Goal: Task Accomplishment & Management: Manage account settings

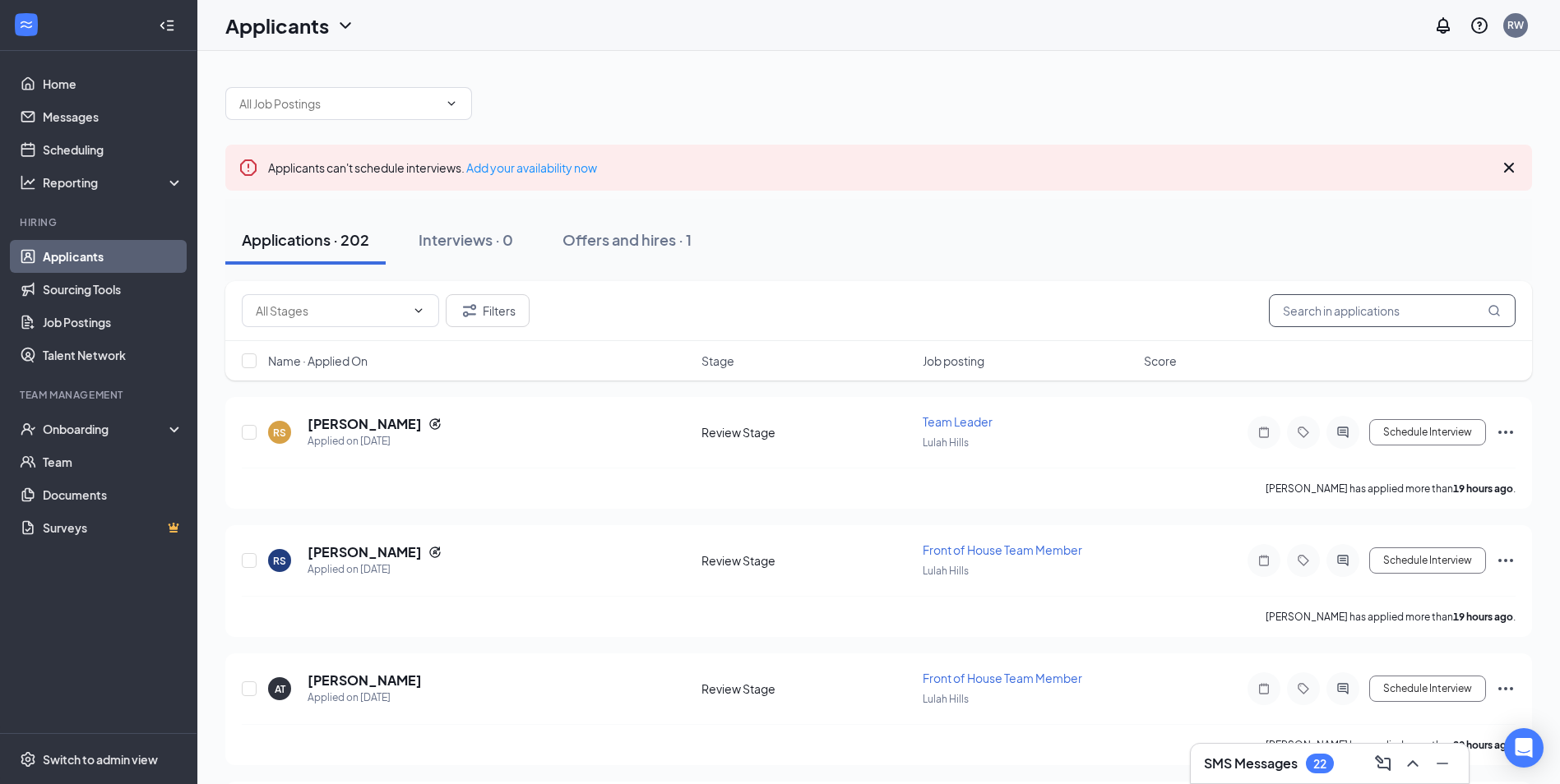
click at [1402, 306] on input "text" at bounding box center [1392, 311] width 247 height 33
type input "Y"
type input "[PERSON_NAME]"
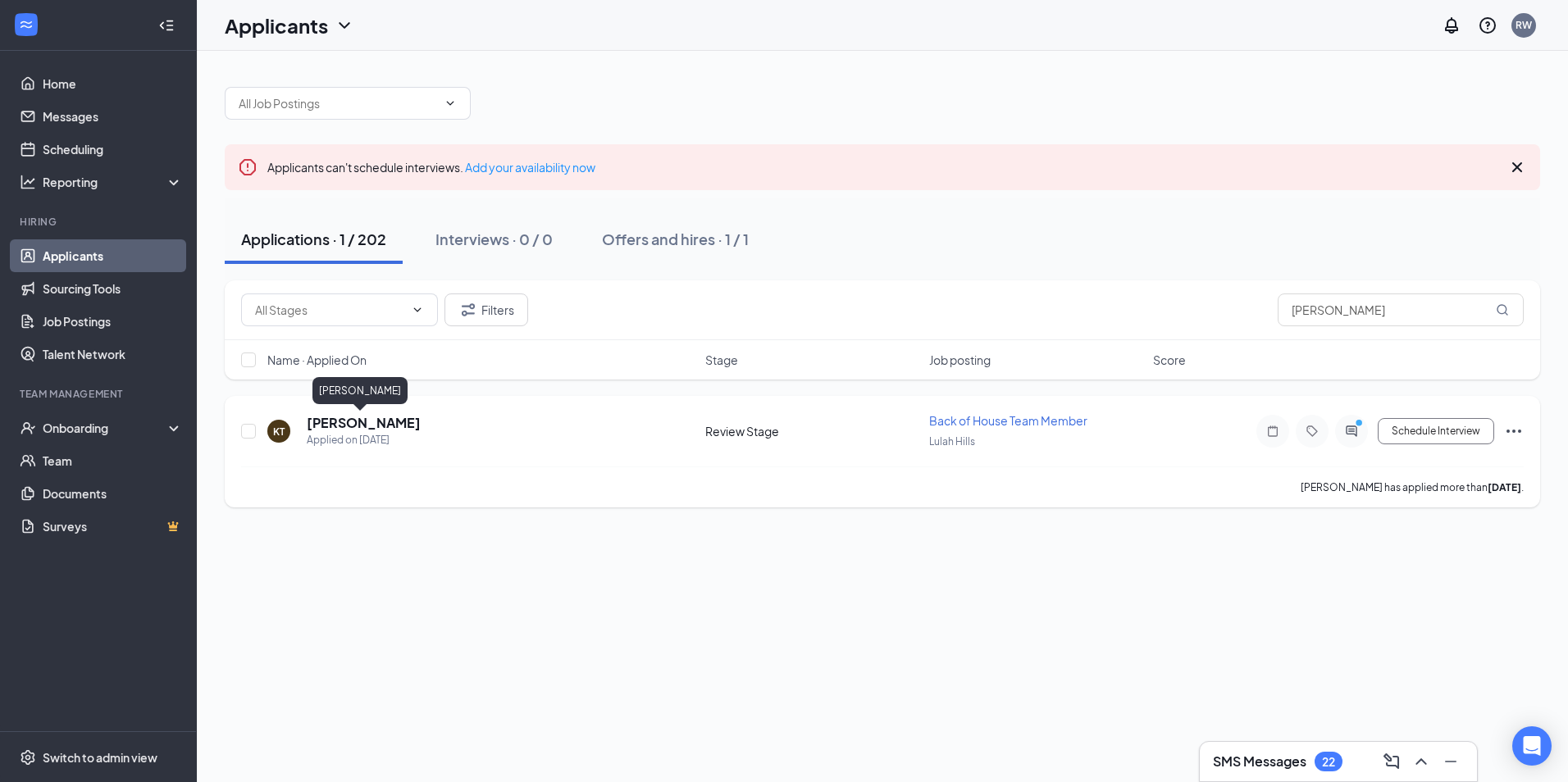
click at [363, 421] on h5 "[PERSON_NAME]" at bounding box center [363, 423] width 114 height 18
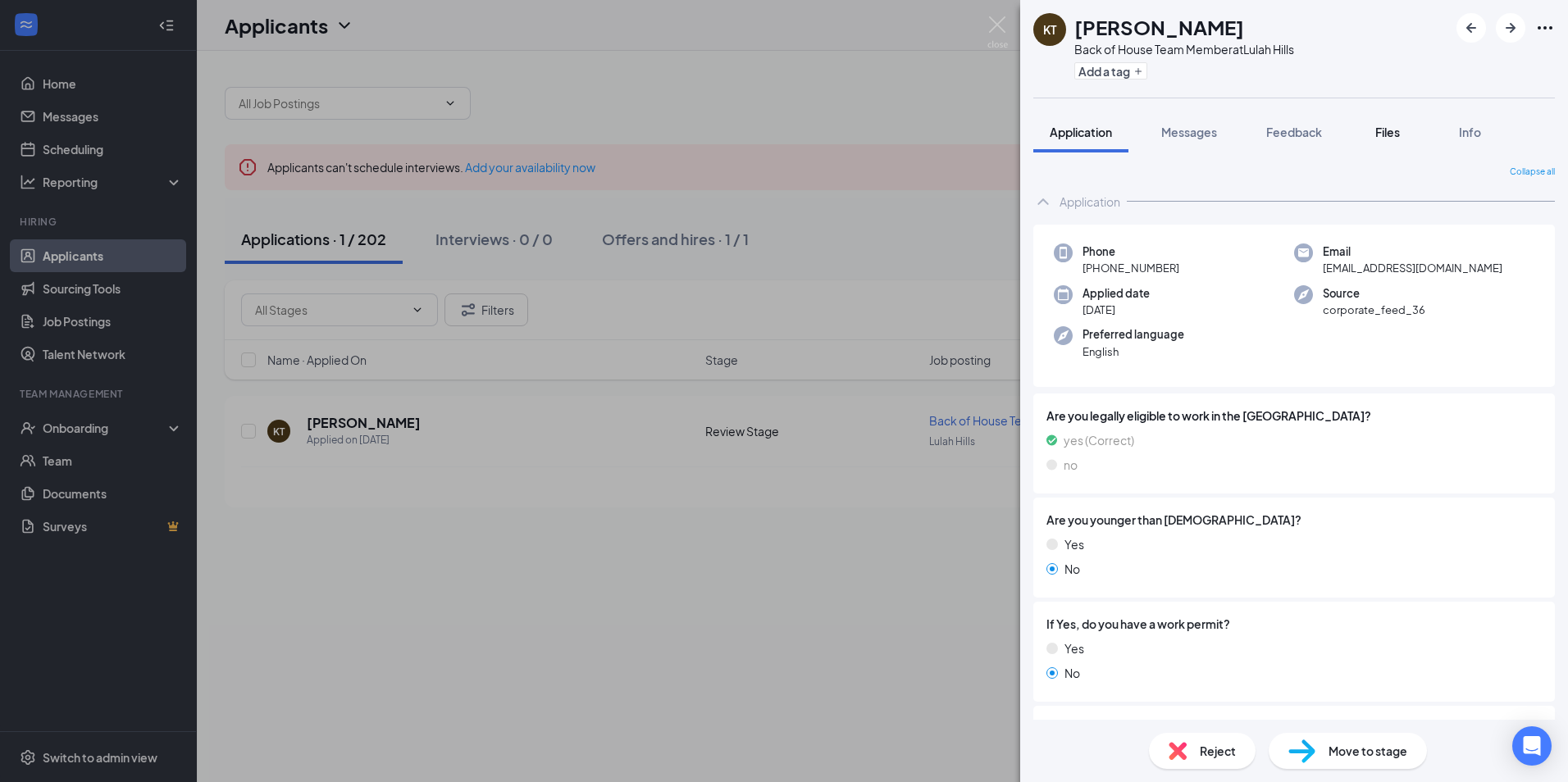
click at [1392, 128] on span "Files" at bounding box center [1387, 131] width 24 height 15
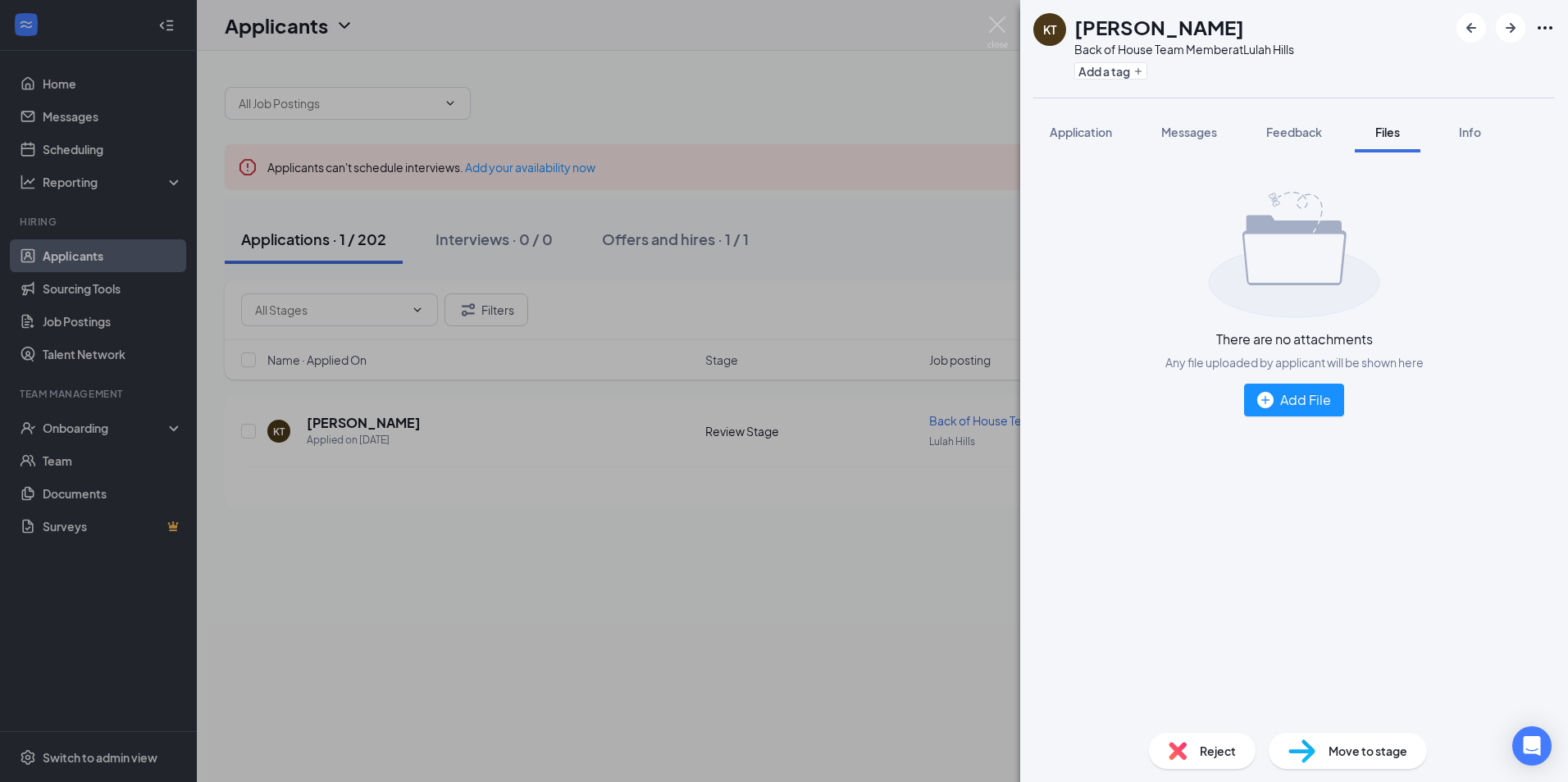
click at [1392, 133] on span "Files" at bounding box center [1387, 131] width 24 height 15
click at [1199, 133] on span "Messages" at bounding box center [1189, 131] width 55 height 15
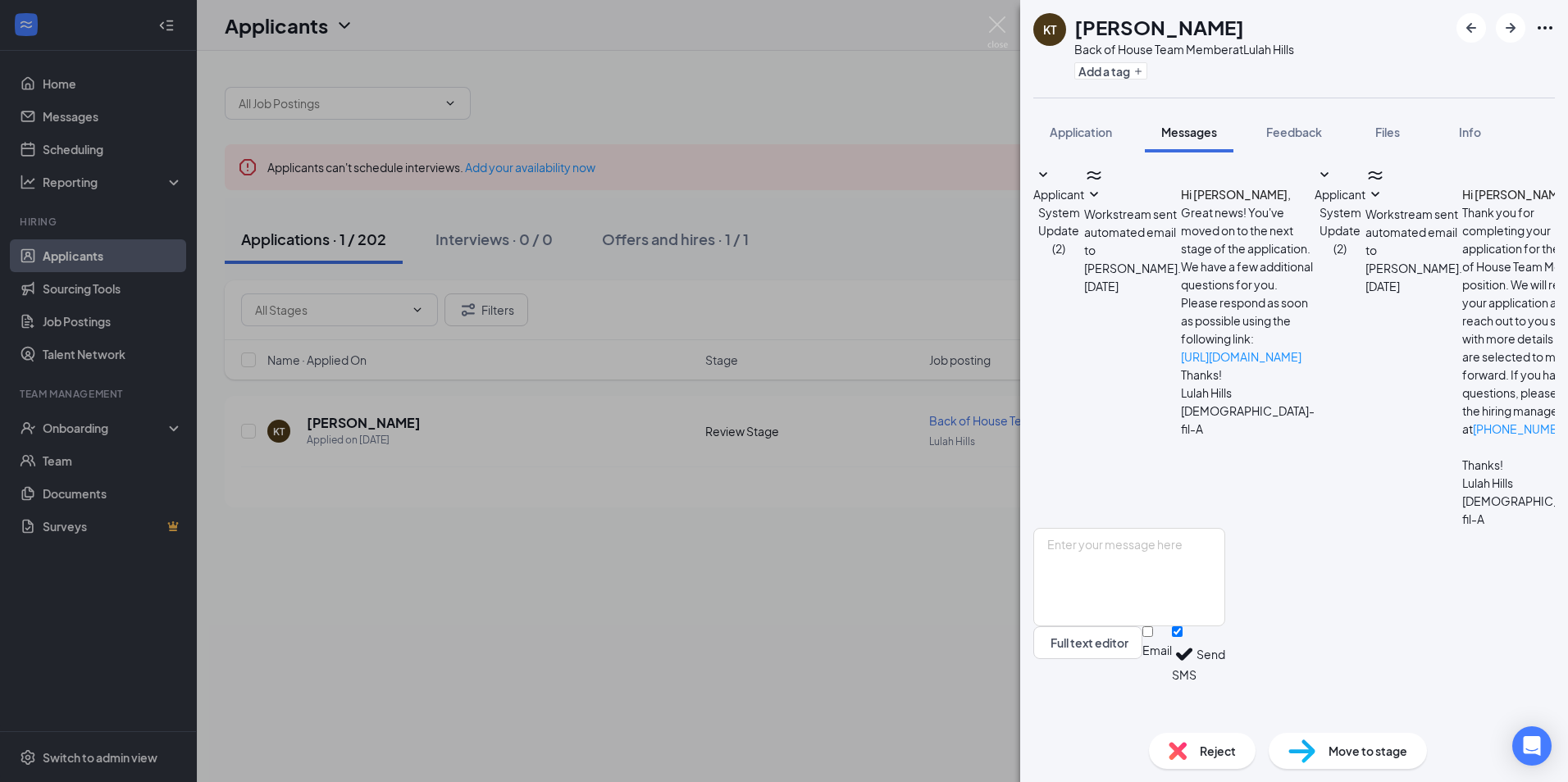
scroll to position [154, 0]
click at [1384, 129] on span "Files" at bounding box center [1387, 131] width 24 height 15
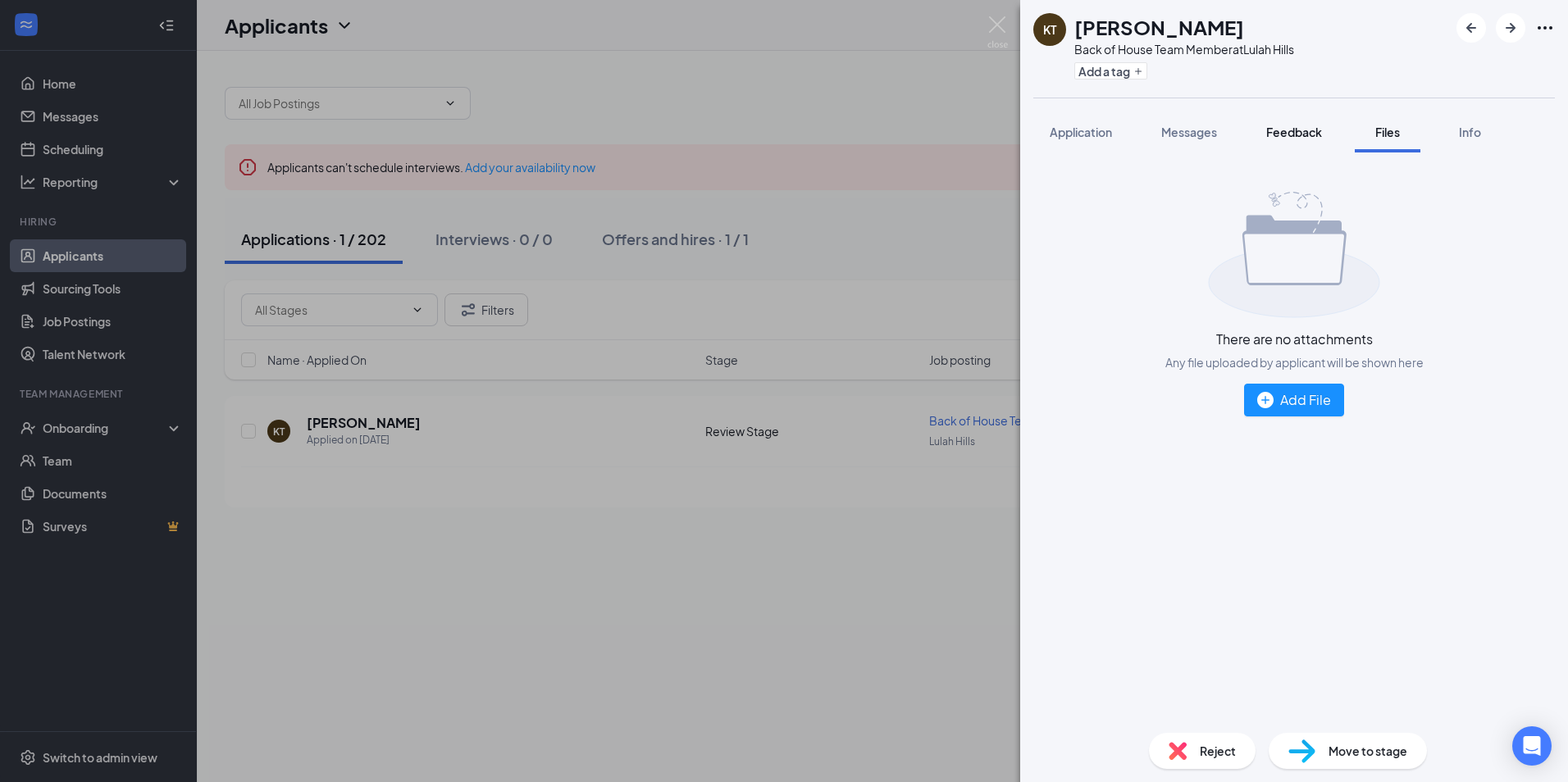
click at [1312, 135] on span "Feedback" at bounding box center [1294, 131] width 55 height 15
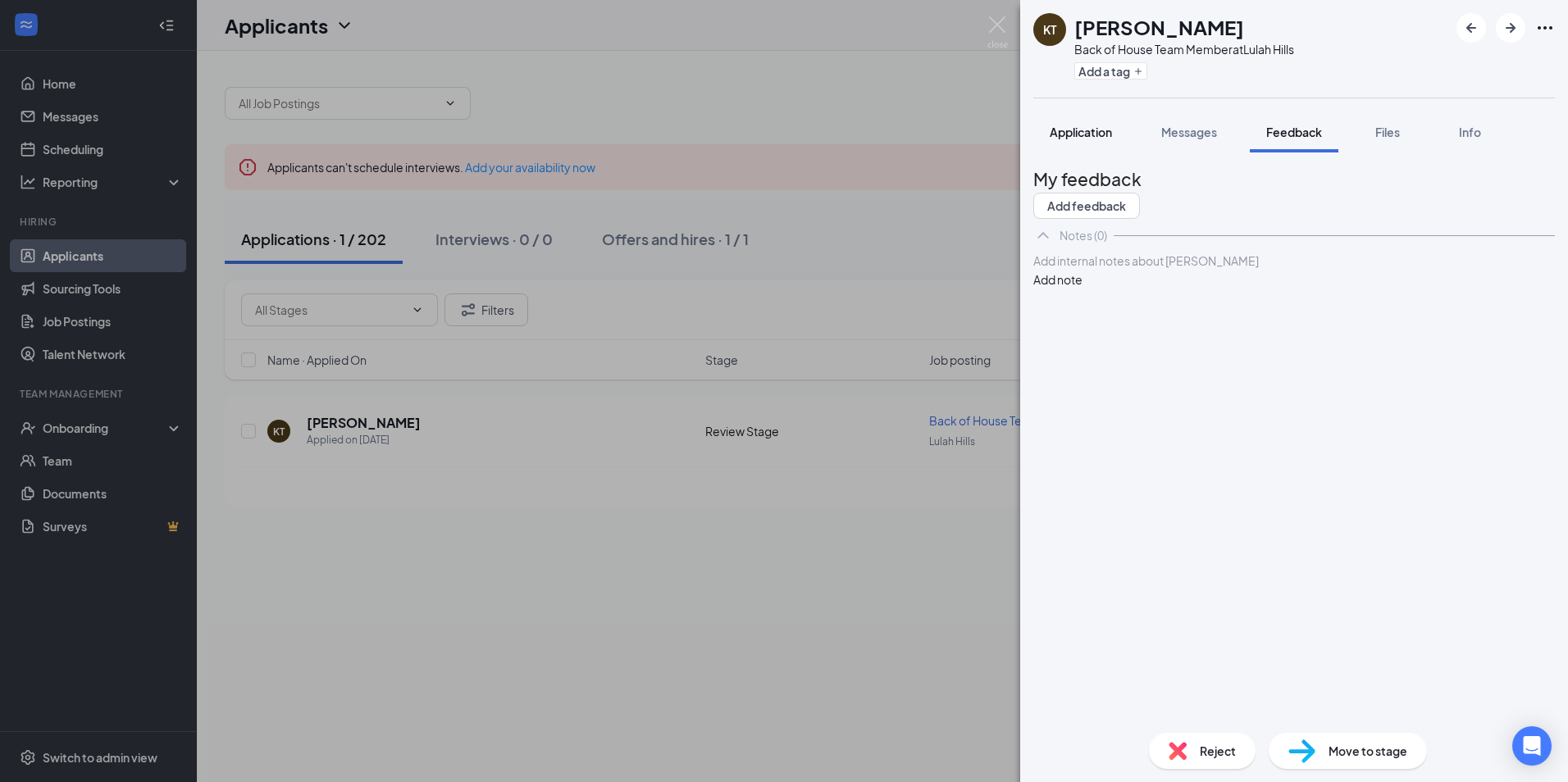
click at [1069, 132] on span "Application" at bounding box center [1081, 131] width 62 height 15
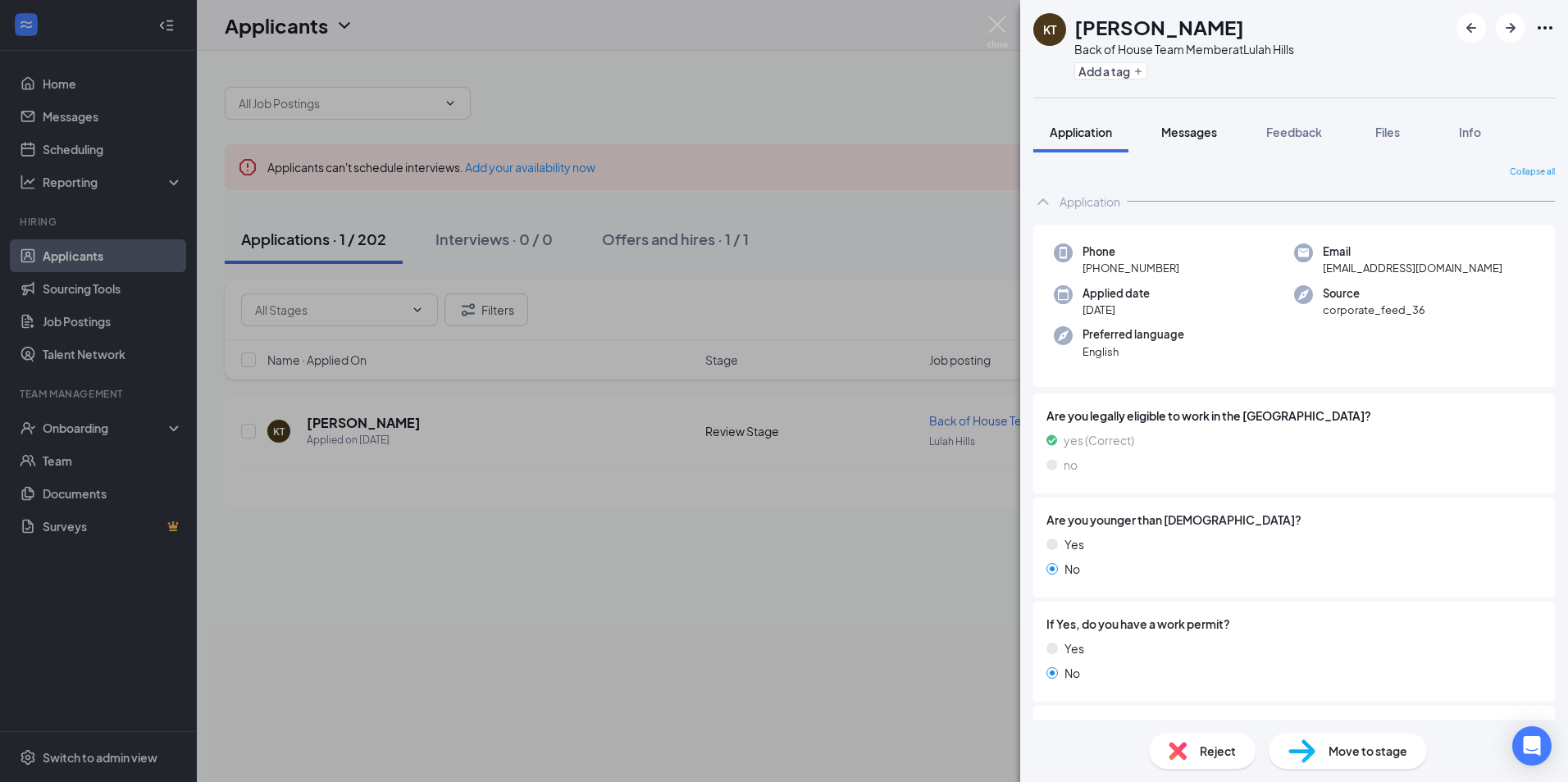
click at [1194, 136] on span "Messages" at bounding box center [1189, 131] width 55 height 15
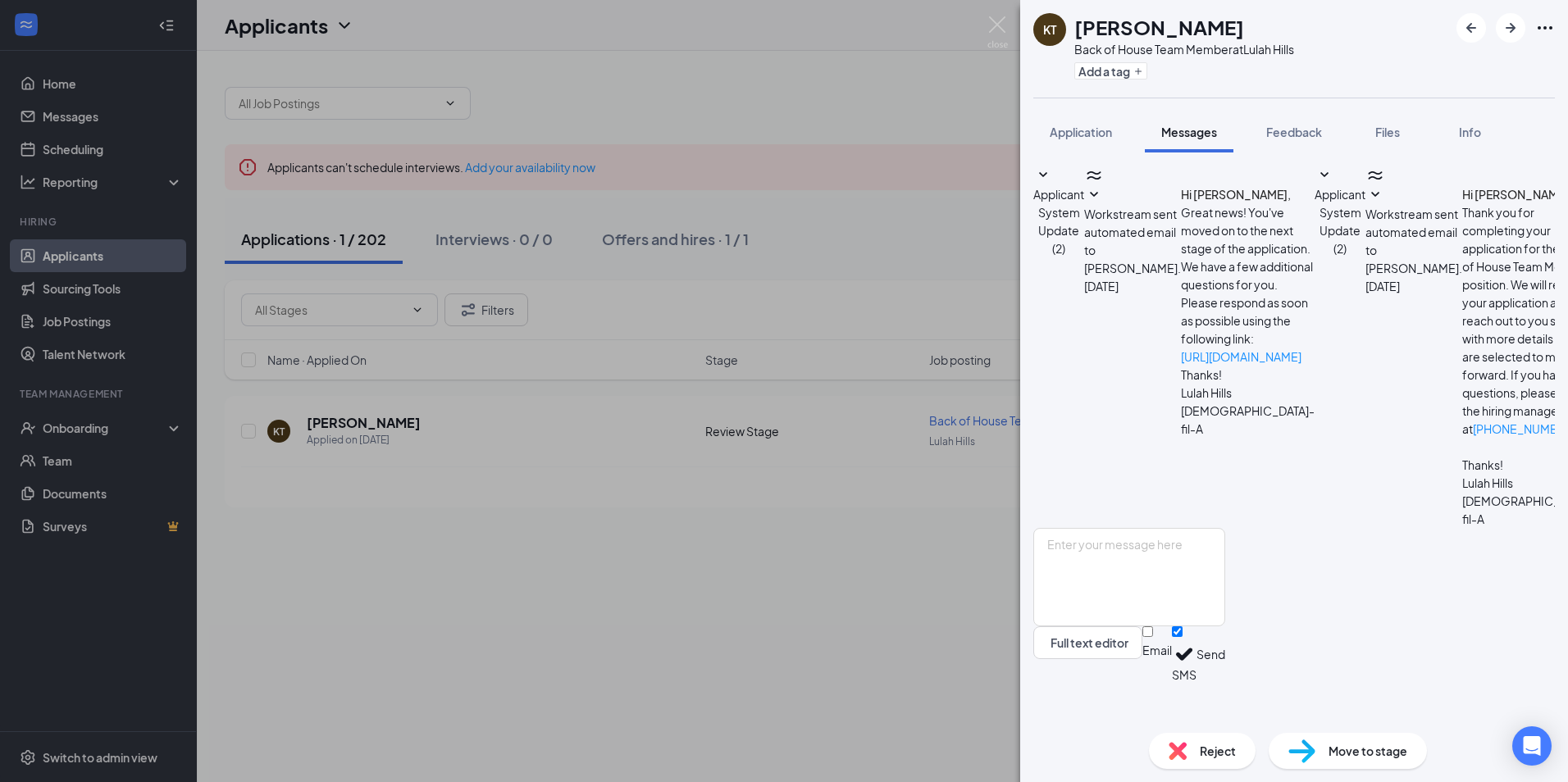
scroll to position [154, 0]
click at [1302, 135] on span "Feedback" at bounding box center [1294, 131] width 55 height 15
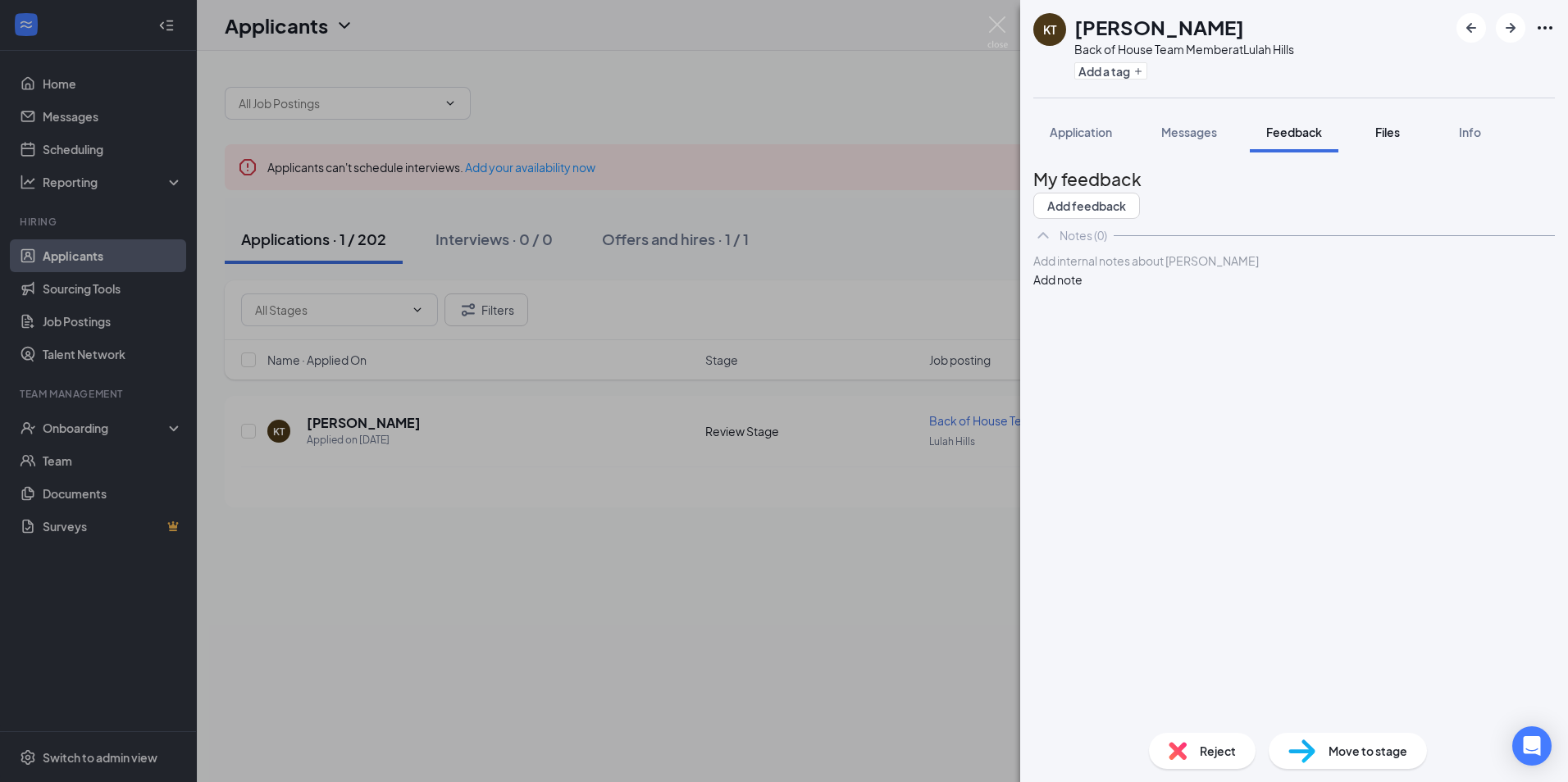
click at [1385, 132] on span "Files" at bounding box center [1387, 131] width 24 height 15
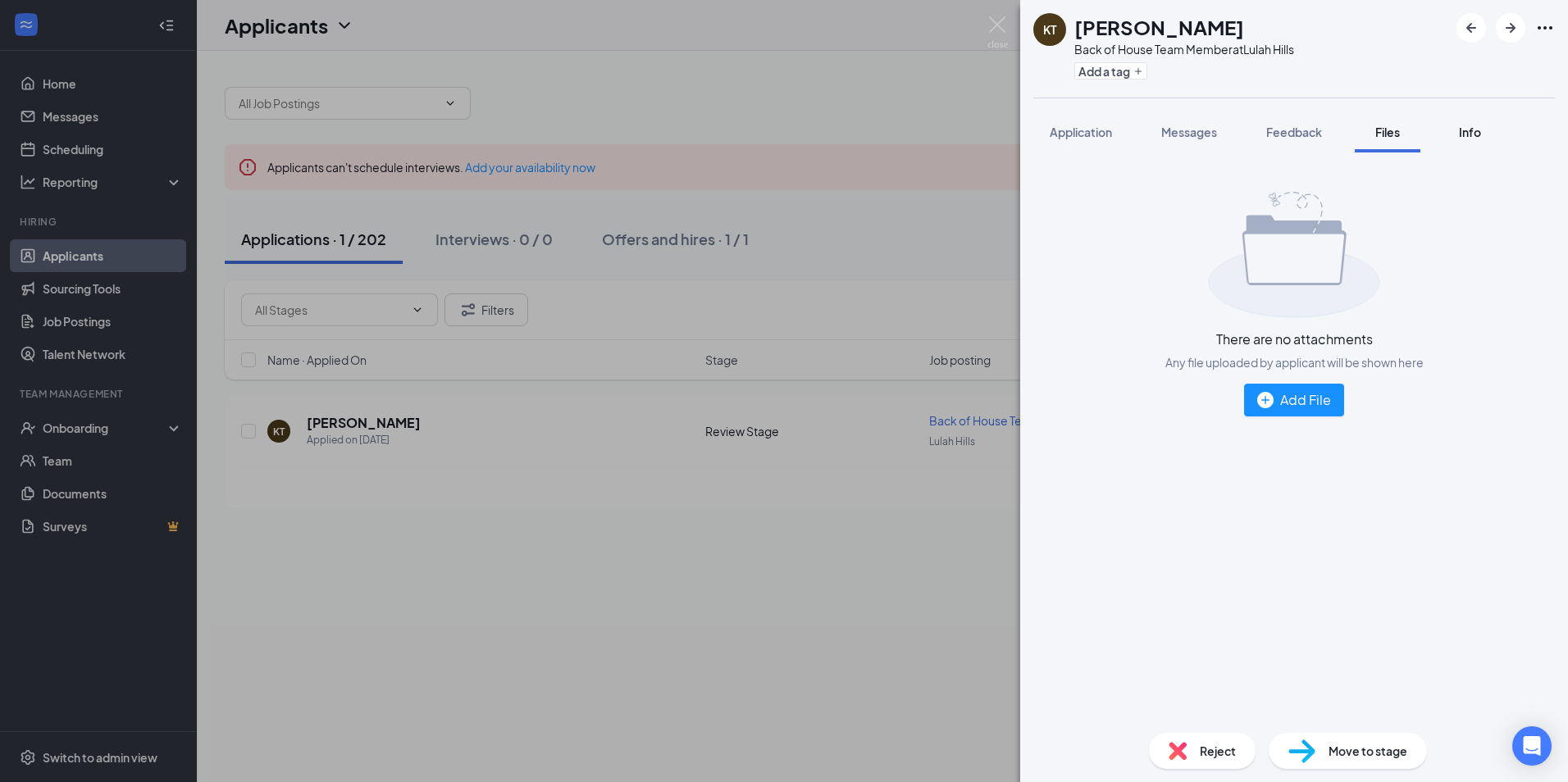
click at [1476, 132] on span "Info" at bounding box center [1470, 131] width 22 height 15
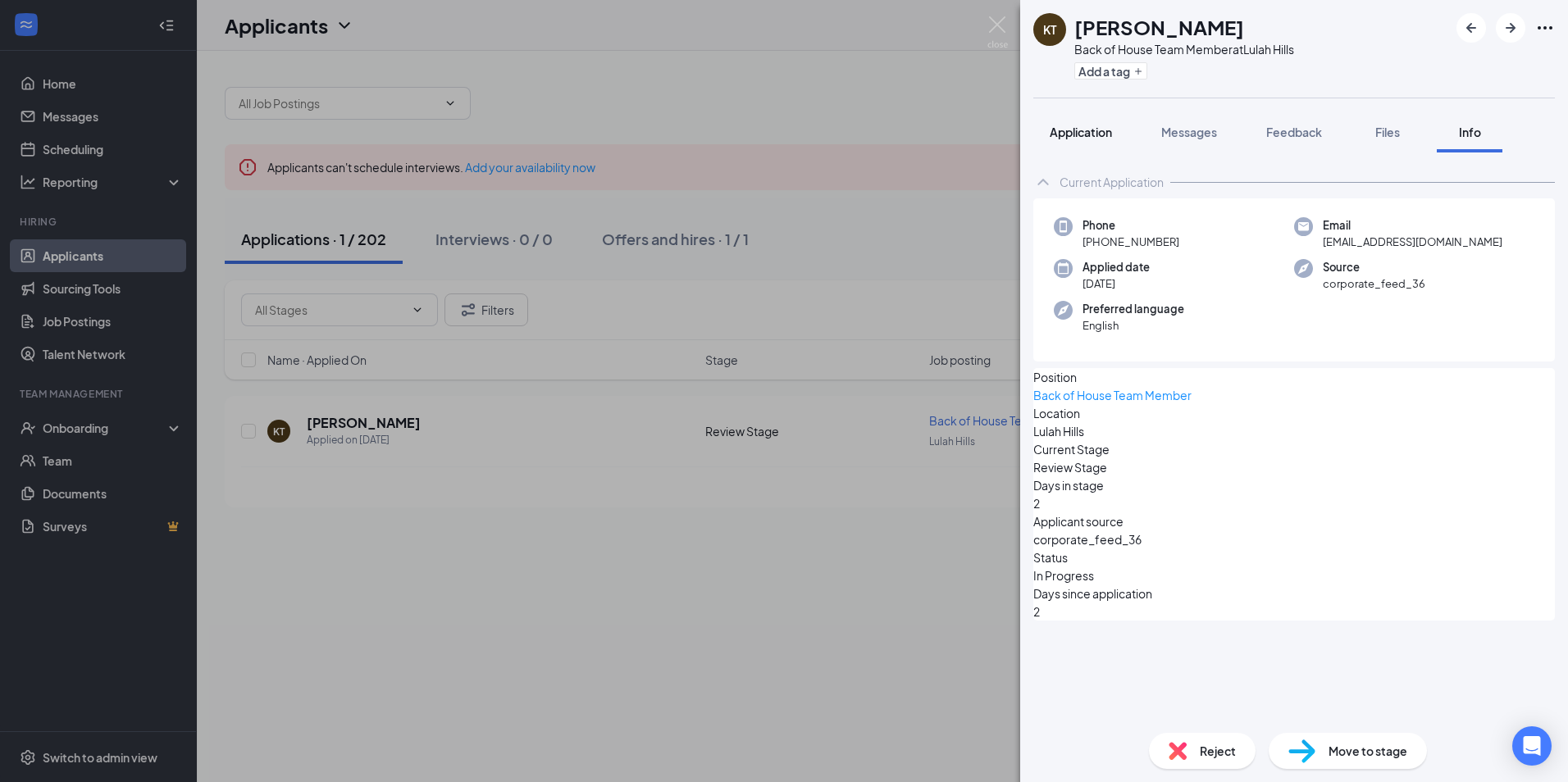
click at [1074, 127] on span "Application" at bounding box center [1081, 131] width 62 height 15
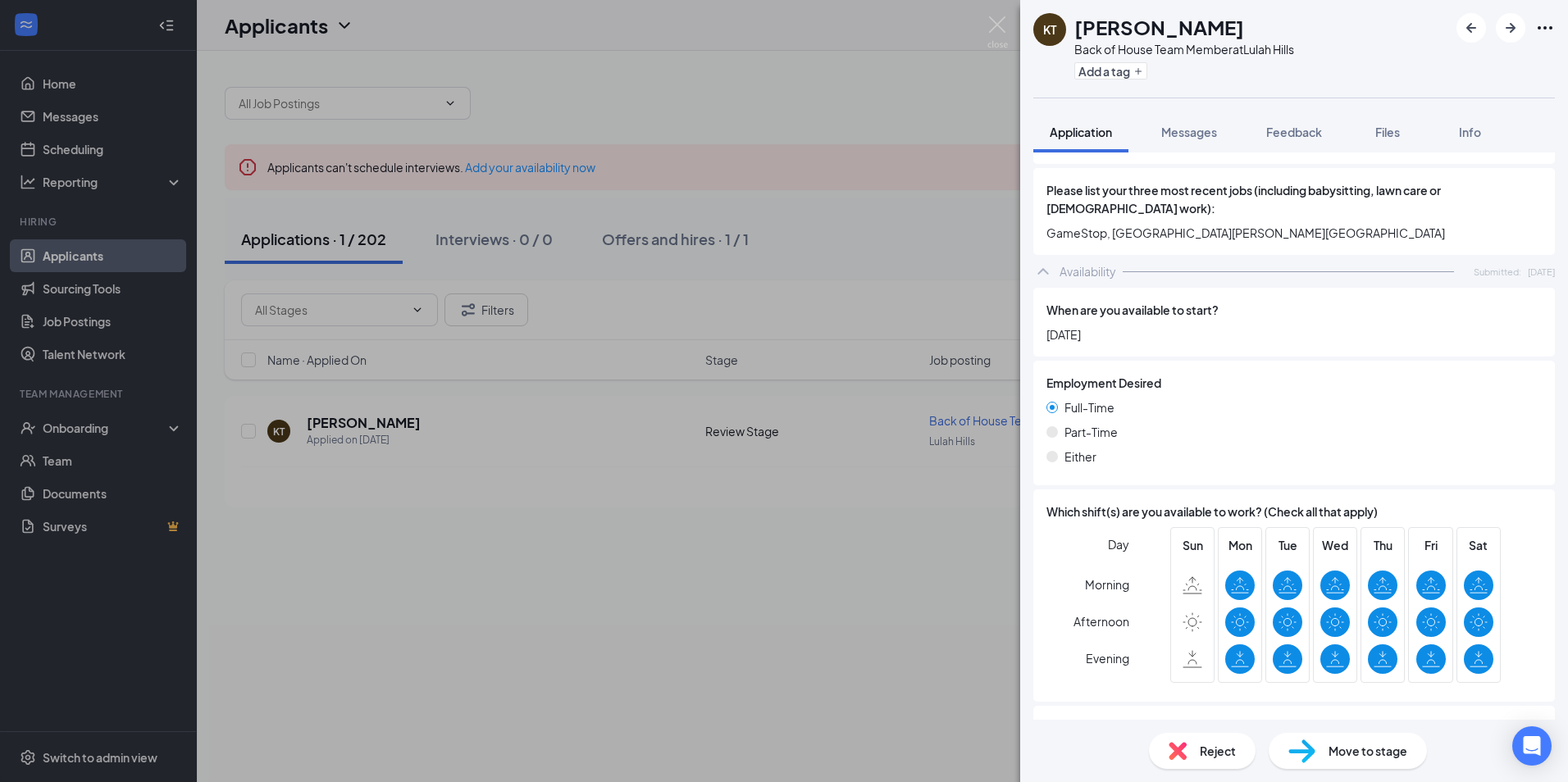
scroll to position [805, 0]
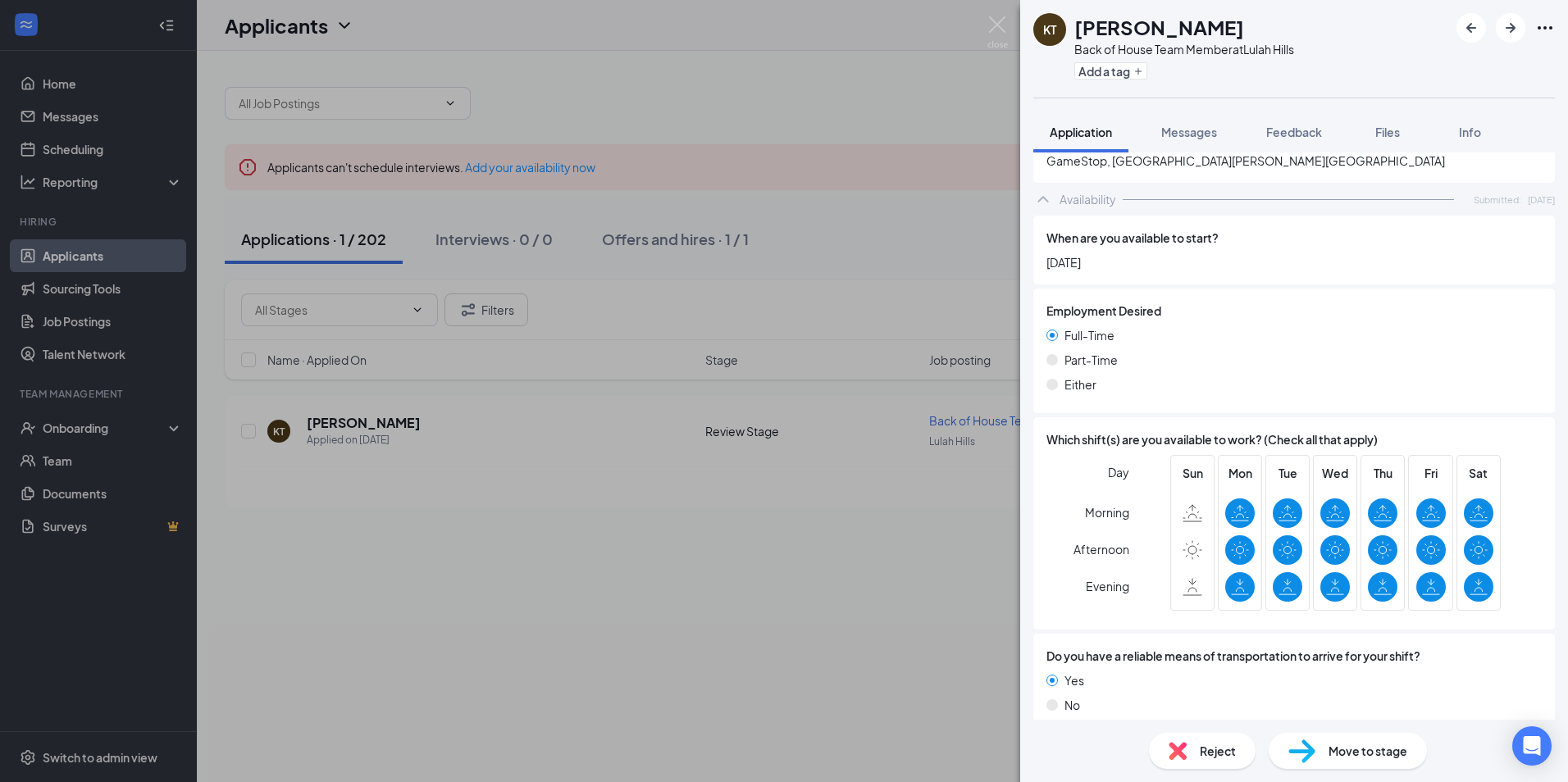
click at [1200, 754] on span "Reject" at bounding box center [1217, 751] width 36 height 18
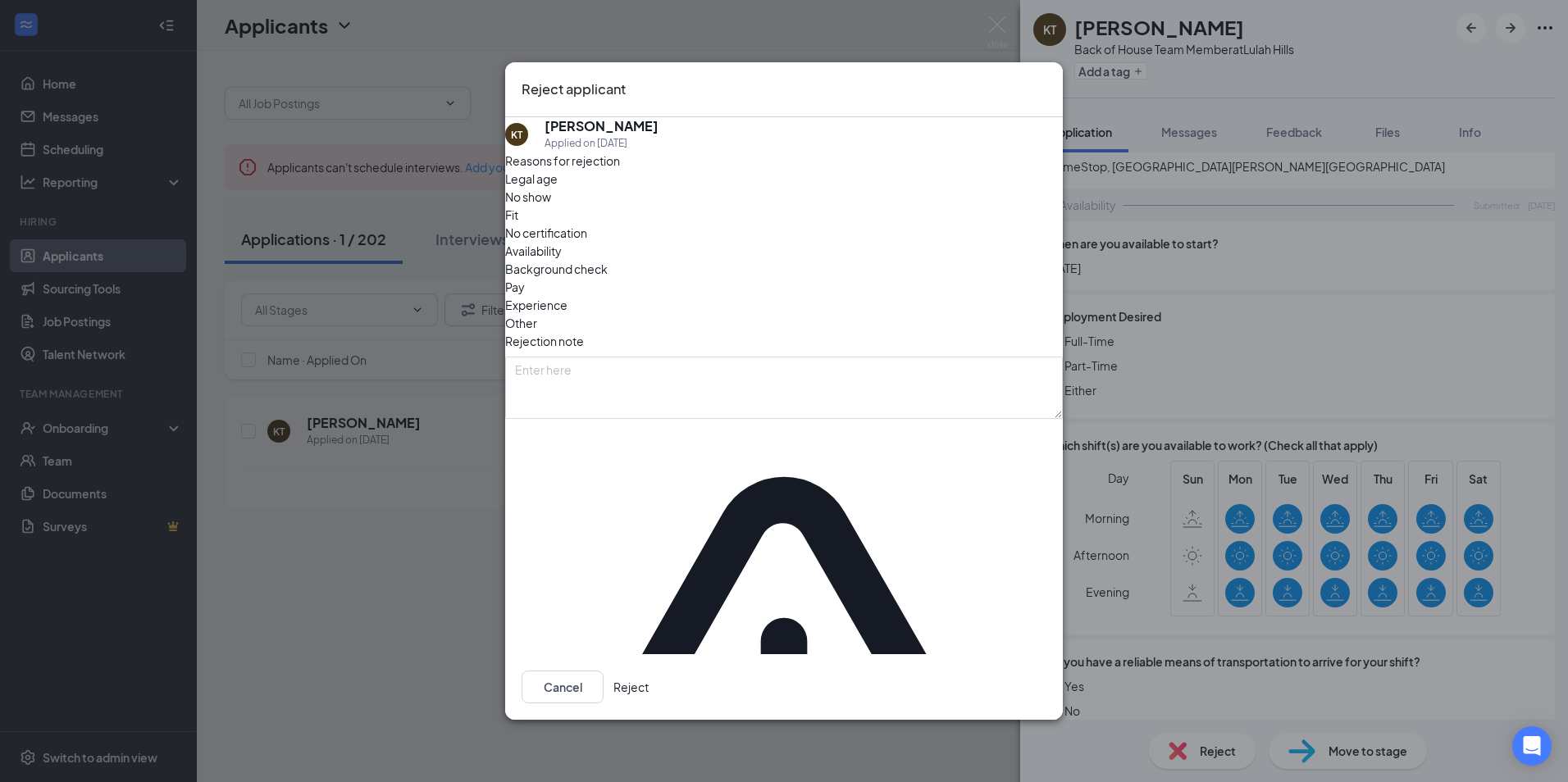
click at [1047, 79] on icon "Cross" at bounding box center [1047, 79] width 0 height 0
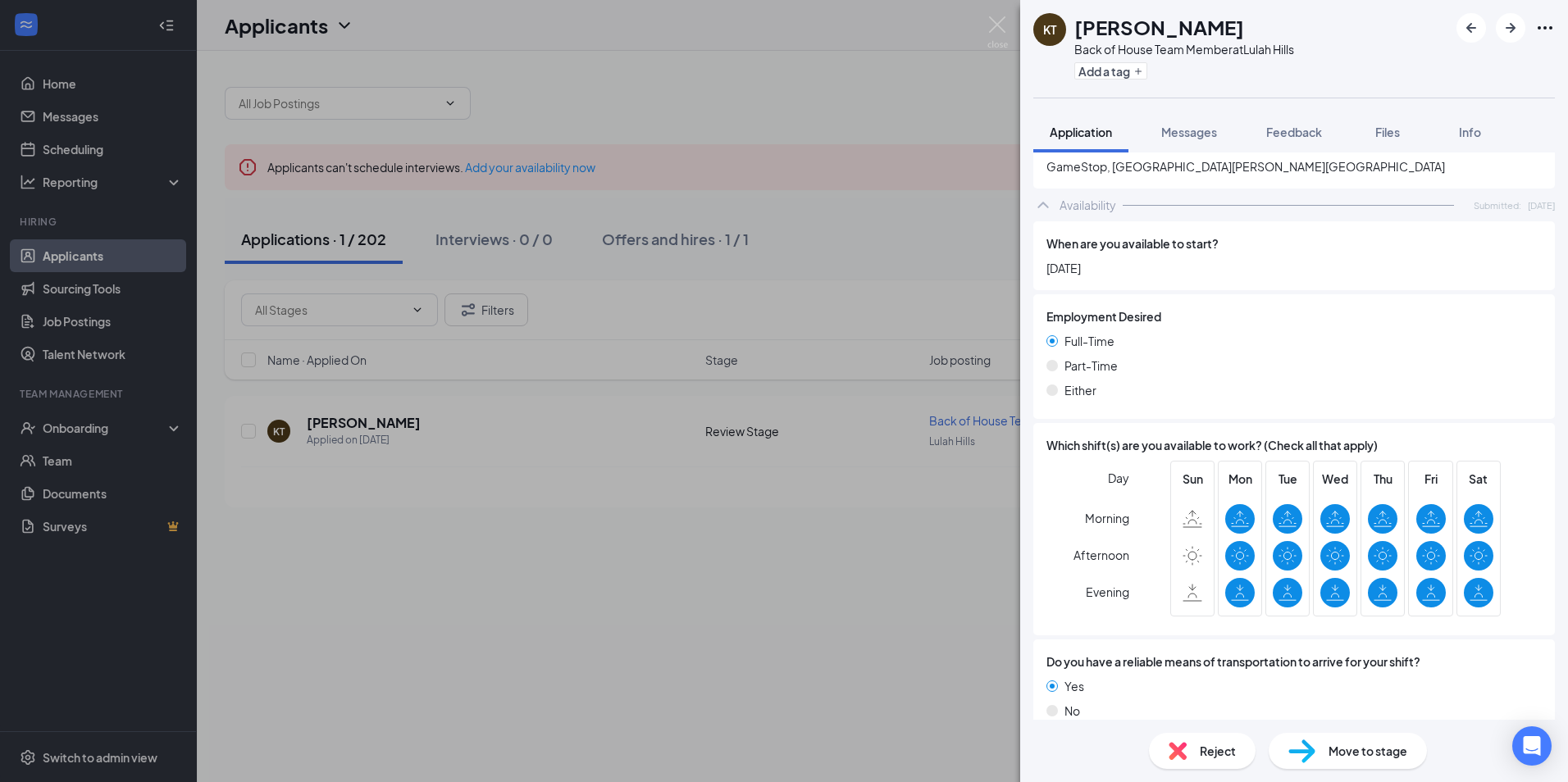
click at [1371, 745] on span "Move to stage" at bounding box center [1368, 751] width 79 height 18
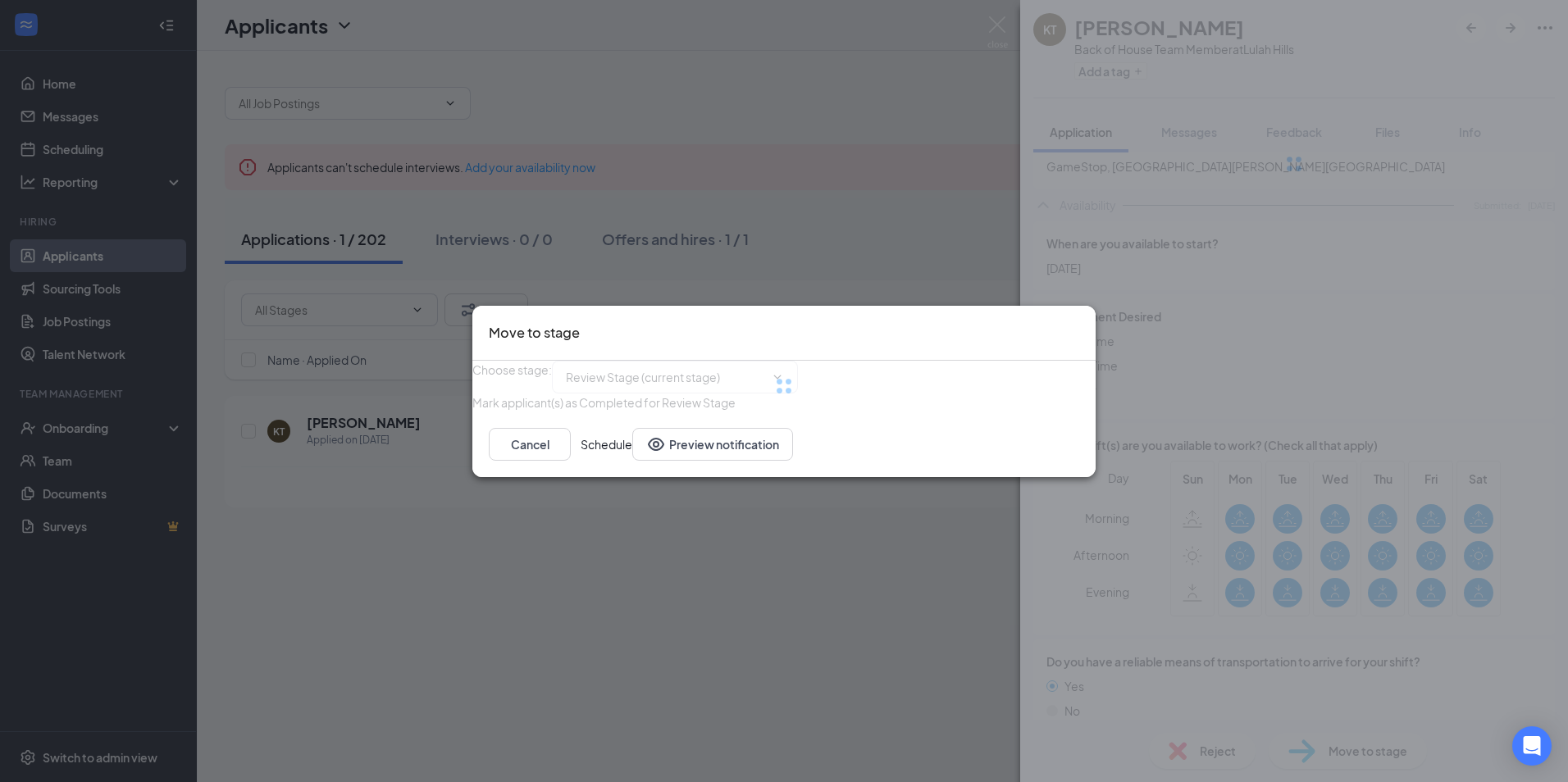
type input "Onsite Interview (next stage)"
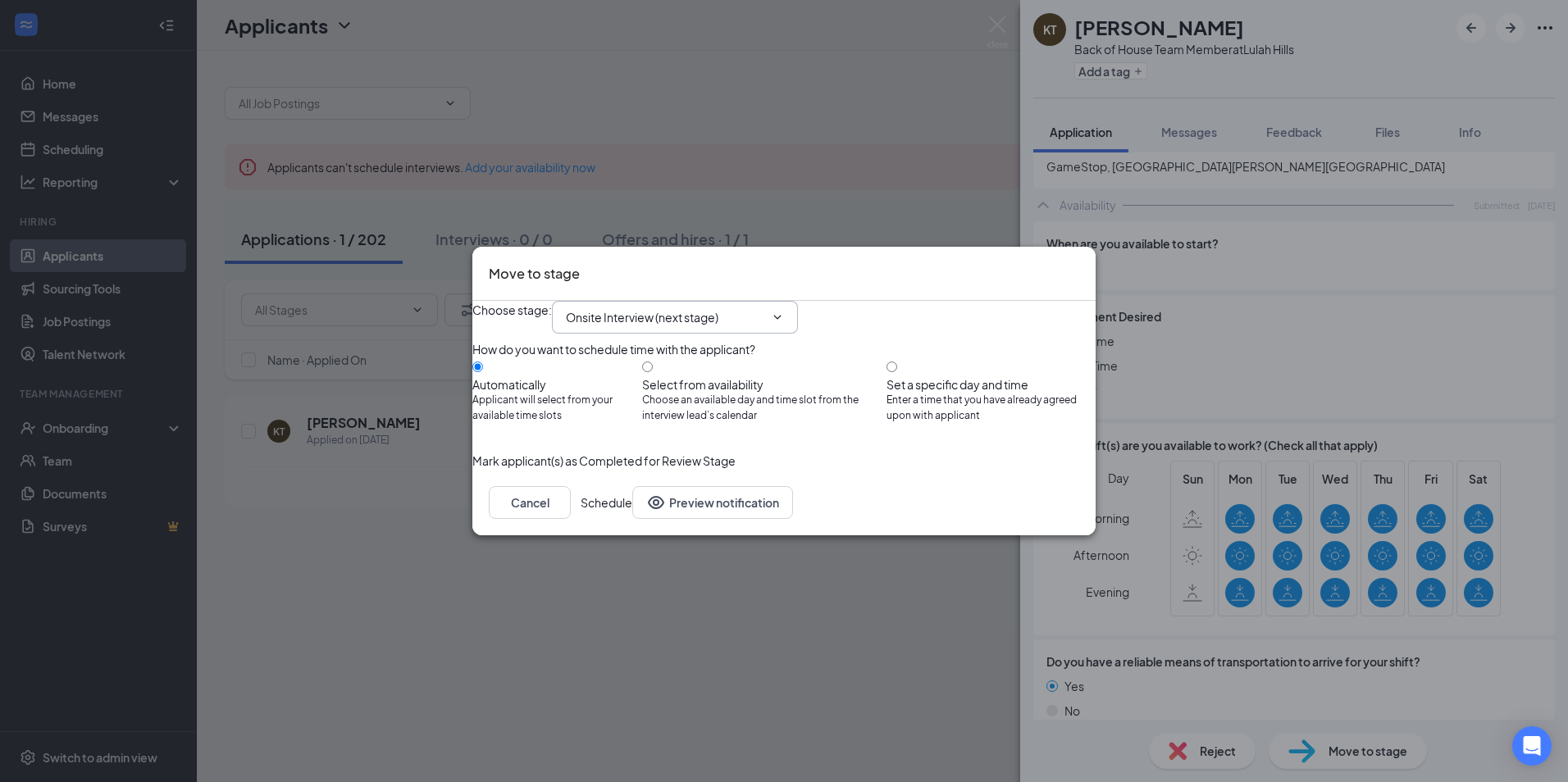
click at [765, 308] on input "Onsite Interview (next stage)" at bounding box center [665, 317] width 198 height 18
click at [899, 254] on div "Move to stage" at bounding box center [784, 274] width 624 height 54
click at [1079, 264] on icon "Cross" at bounding box center [1079, 264] width 0 height 0
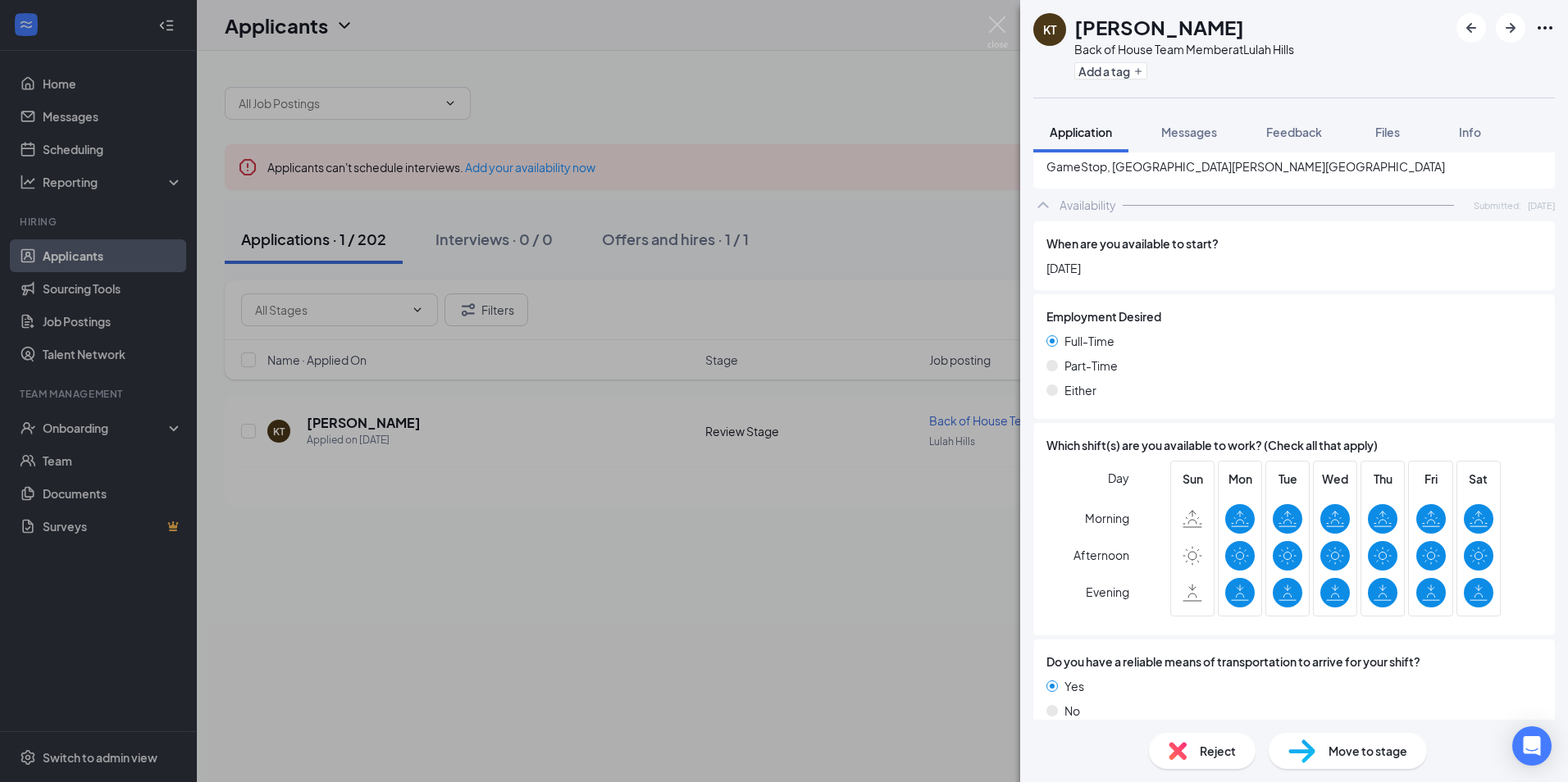
click at [1216, 752] on span "Reject" at bounding box center [1217, 751] width 36 height 18
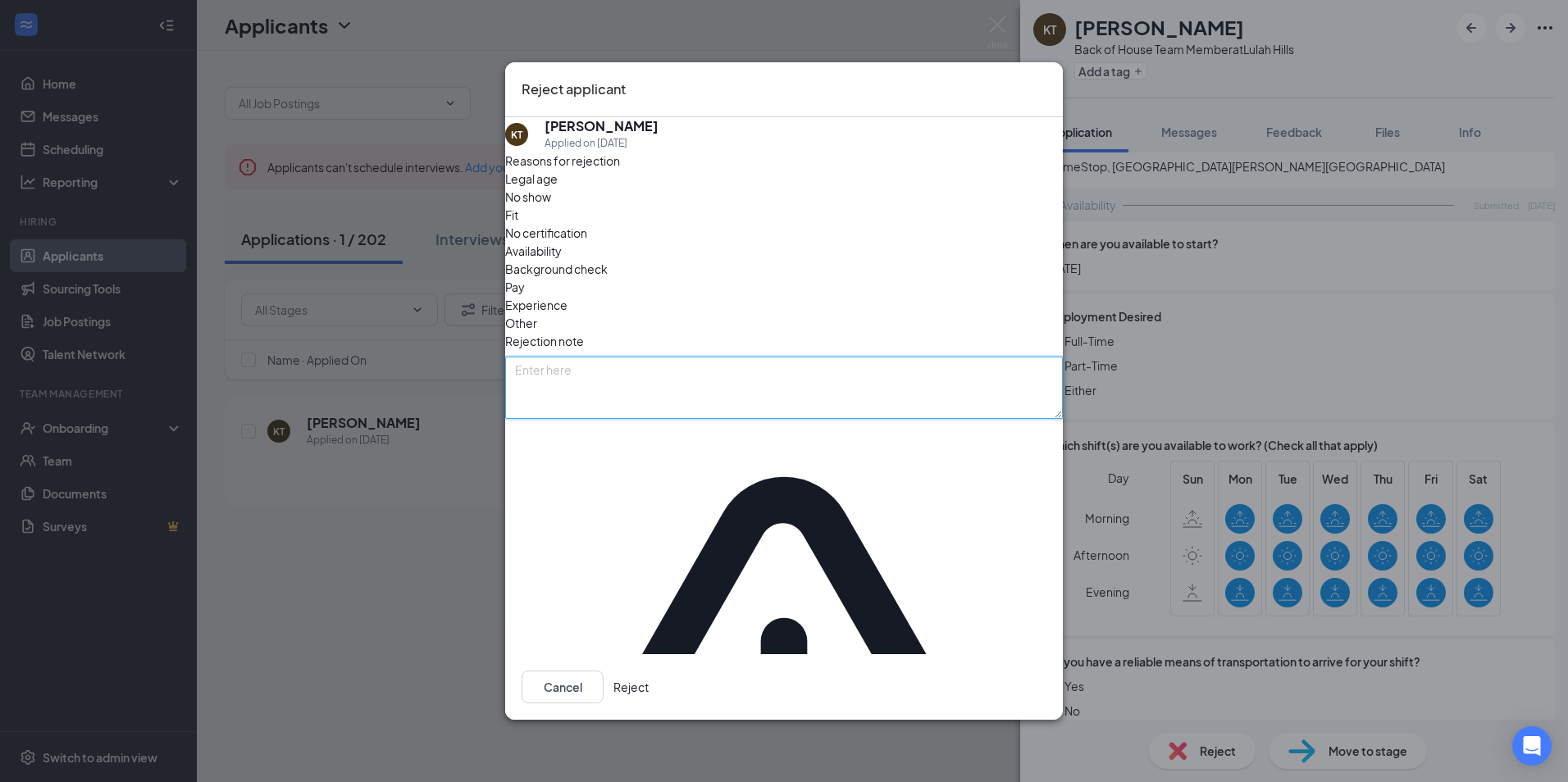
click at [583, 402] on textarea at bounding box center [783, 388] width 557 height 62
type textarea "We do not have any"
drag, startPoint x: 946, startPoint y: 134, endPoint x: 934, endPoint y: 169, distance: 37.0
click at [934, 118] on div "Reject applicant" at bounding box center [783, 89] width 557 height 54
click at [1047, 79] on icon "Cross" at bounding box center [1047, 79] width 0 height 0
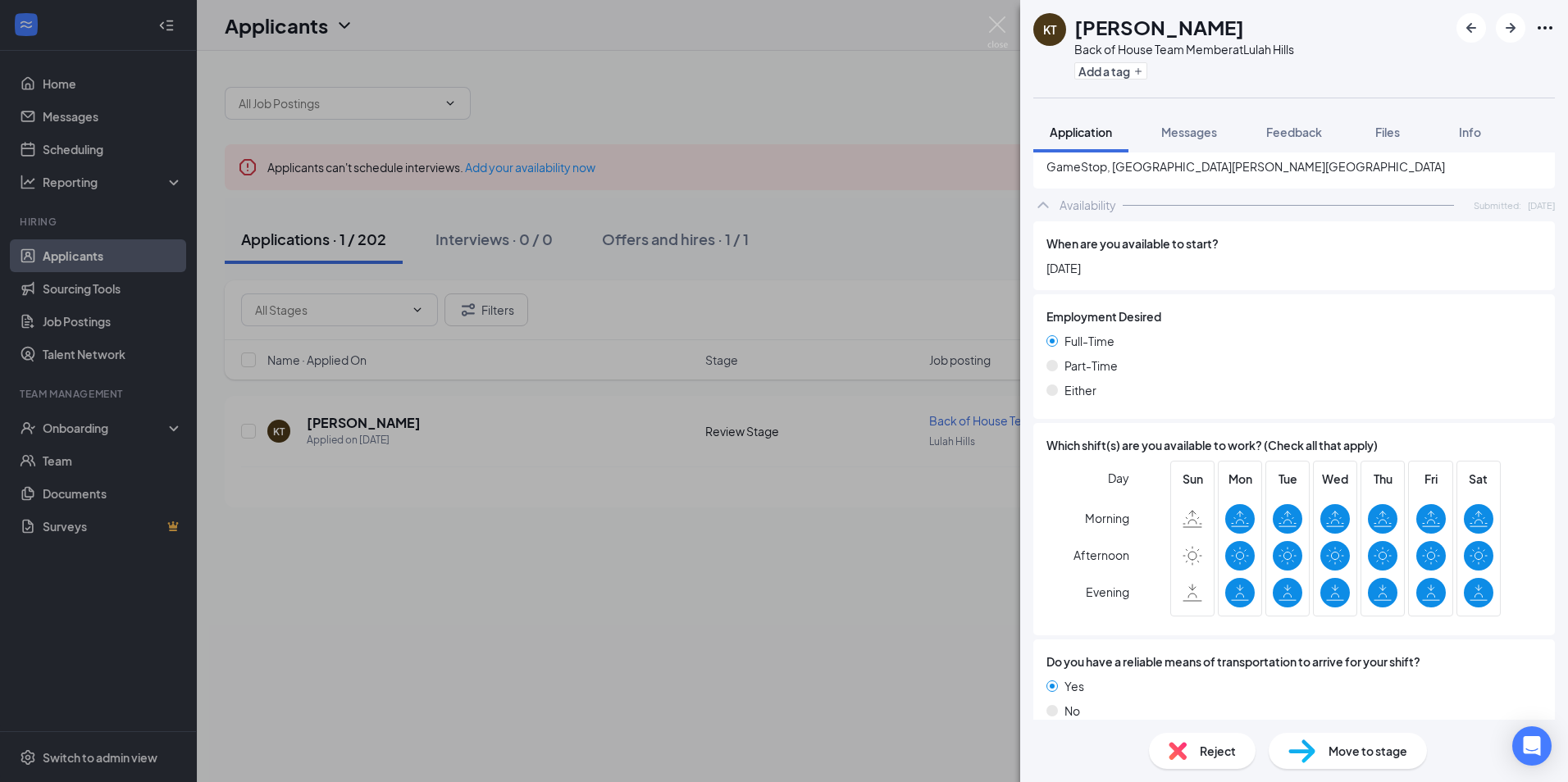
click at [1206, 750] on span "Reject" at bounding box center [1217, 751] width 36 height 18
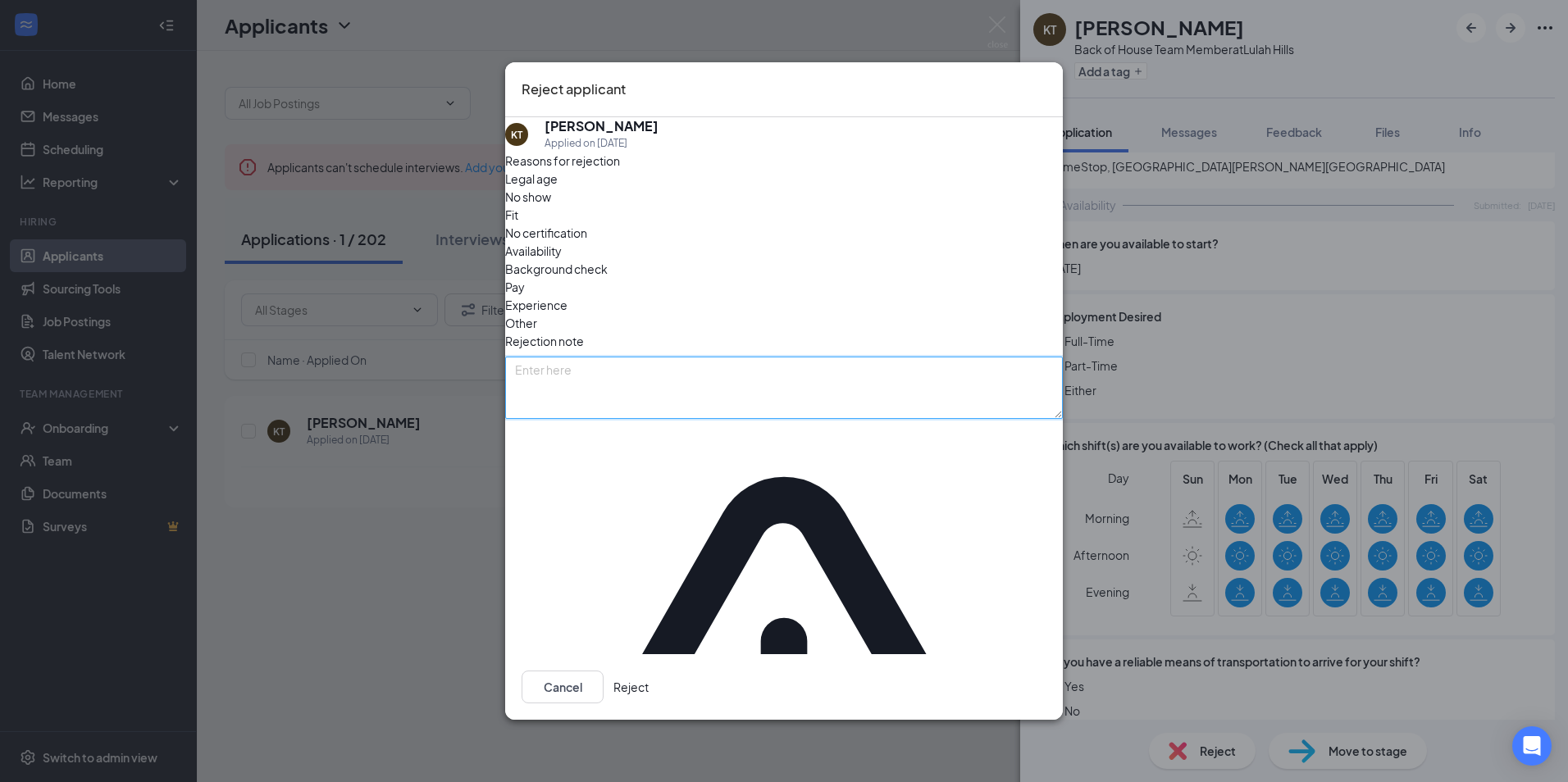
drag, startPoint x: 652, startPoint y: 403, endPoint x: 651, endPoint y: 394, distance: 9.1
click at [653, 403] on textarea at bounding box center [783, 388] width 557 height 62
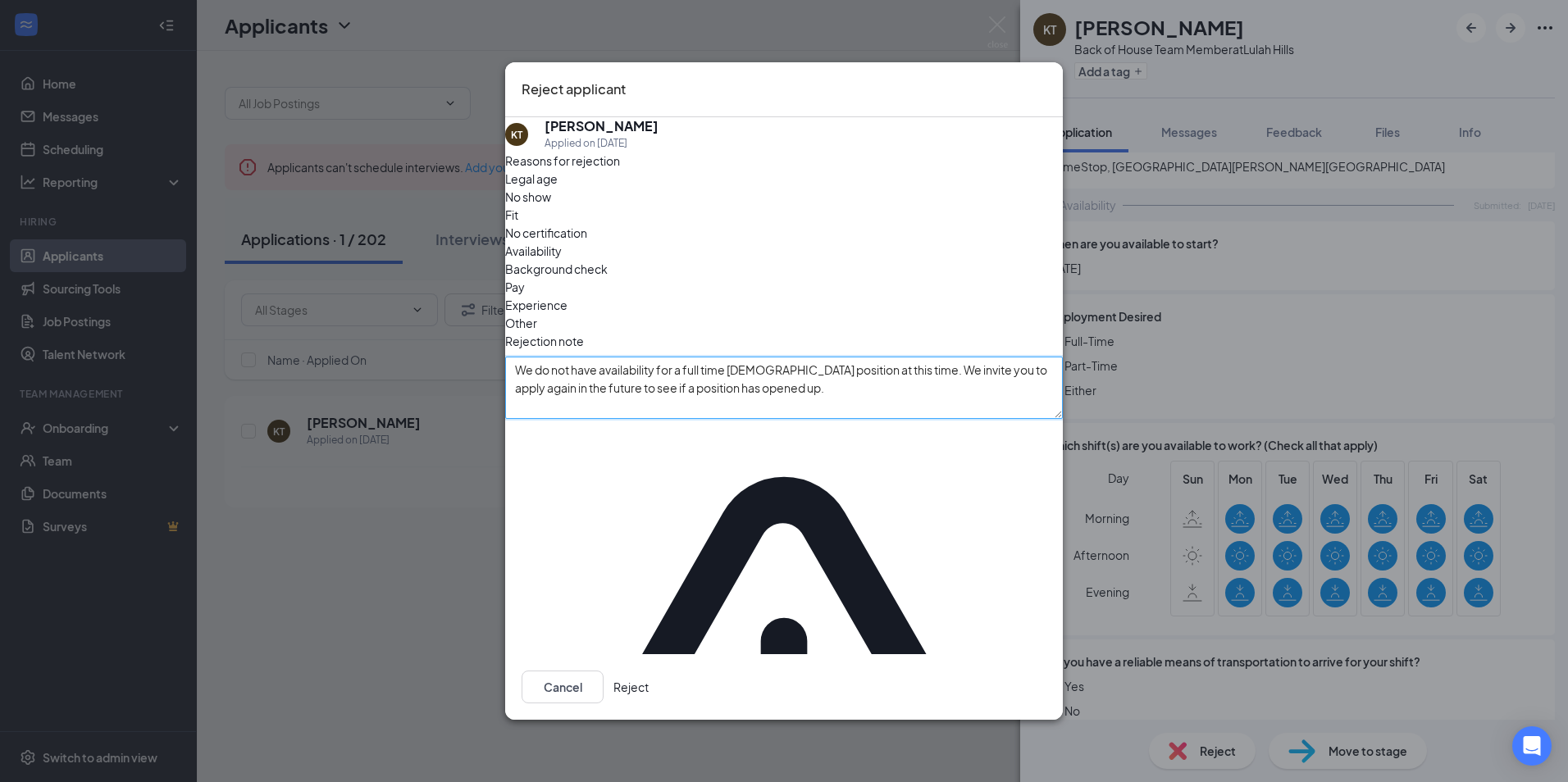
type textarea "We do not have availability for a full time [DEMOGRAPHIC_DATA] position at this…"
click at [649, 671] on button "Reject" at bounding box center [631, 688] width 35 height 33
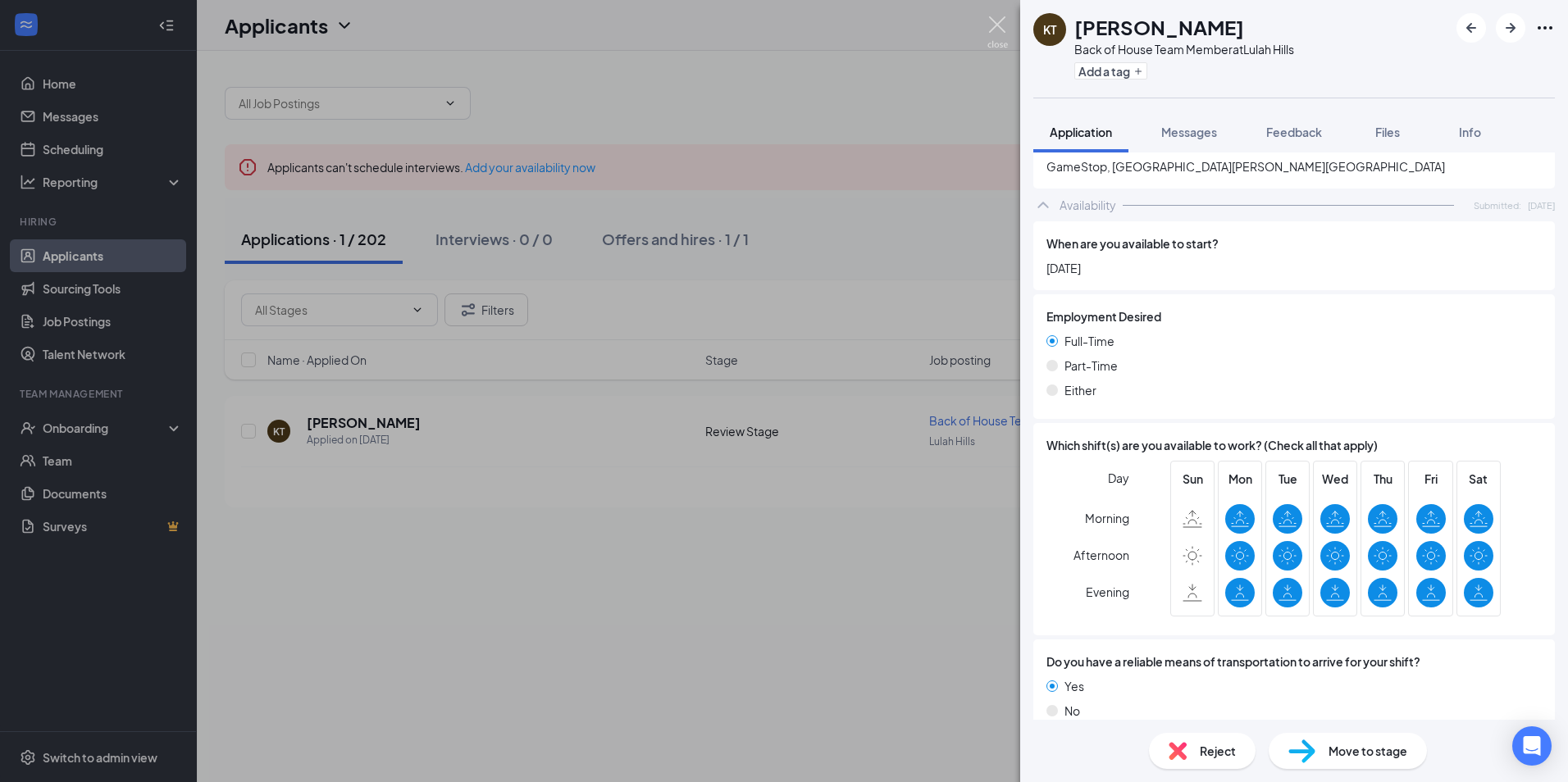
click at [1002, 23] on img at bounding box center [997, 32] width 20 height 32
